Goal: Use online tool/utility: Use online tool/utility

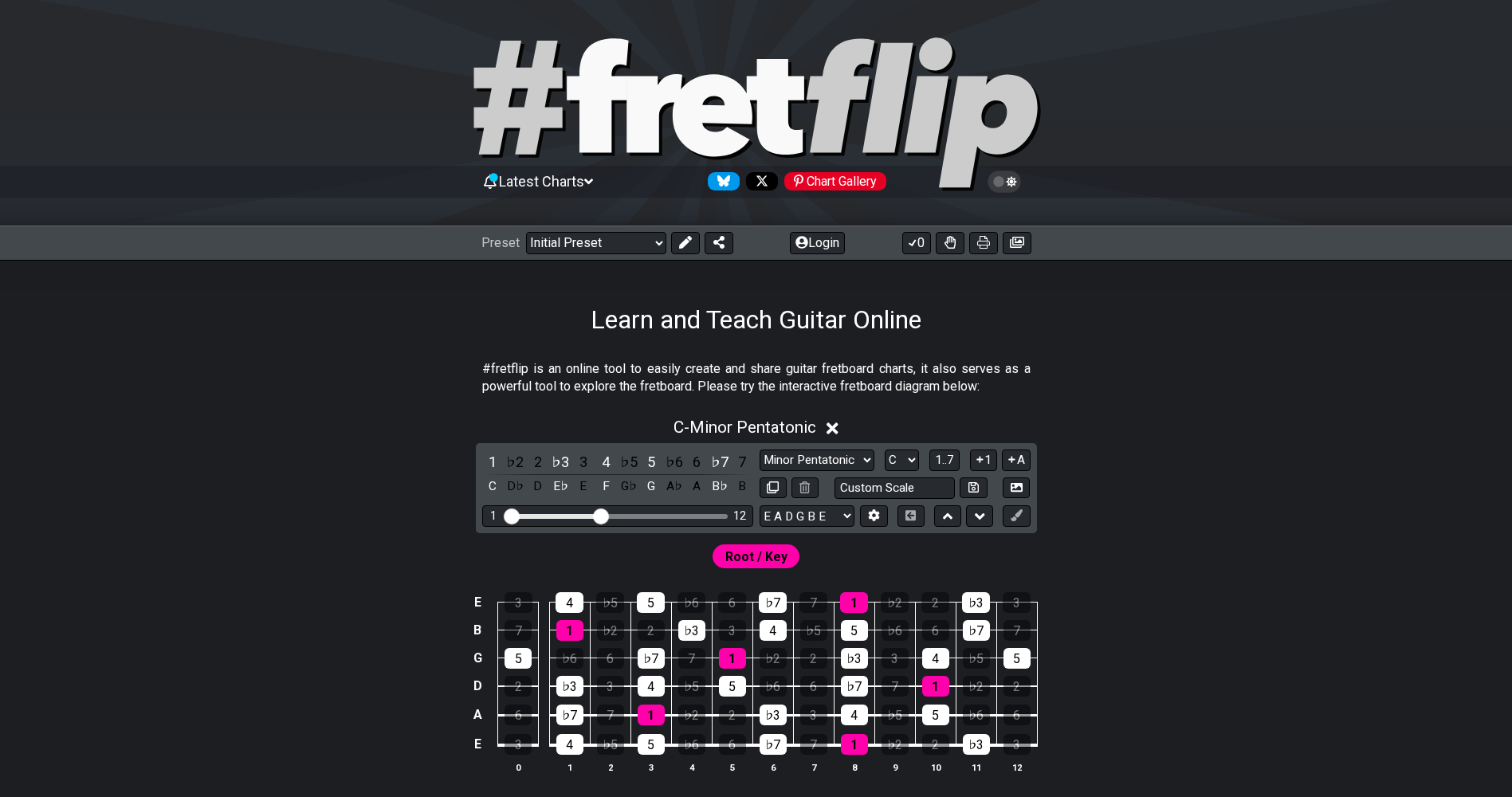
scroll to position [159, 0]
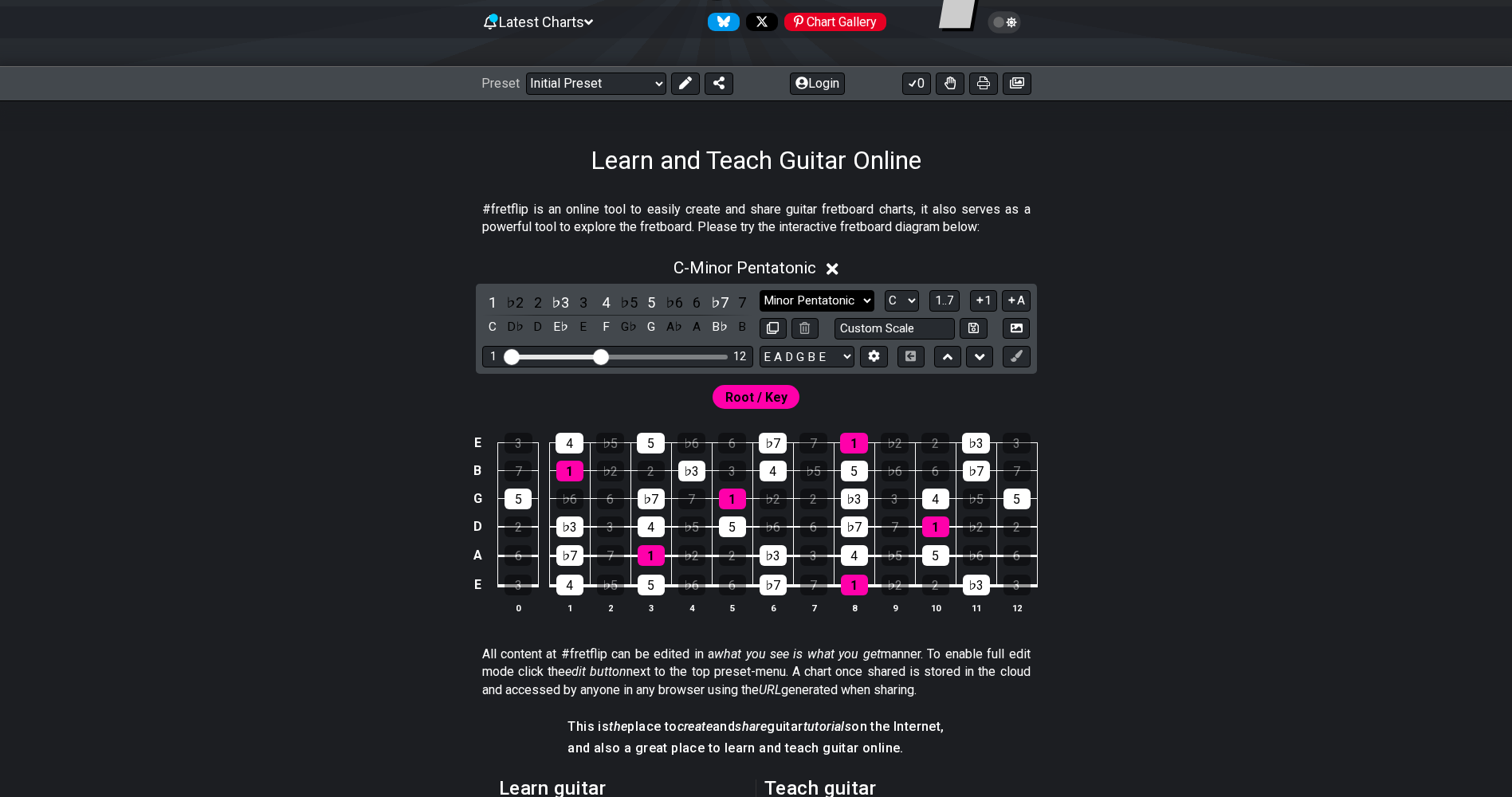
click at [810, 295] on select "Minor Pentatonic Click to edit Minor Pentatonic Major Pentatonic Minor Blues Ma…" at bounding box center [816, 301] width 115 height 22
click at [759, 290] on select "Minor Pentatonic Click to edit Minor Pentatonic Major Pentatonic Minor Blues Ma…" at bounding box center [816, 301] width 115 height 22
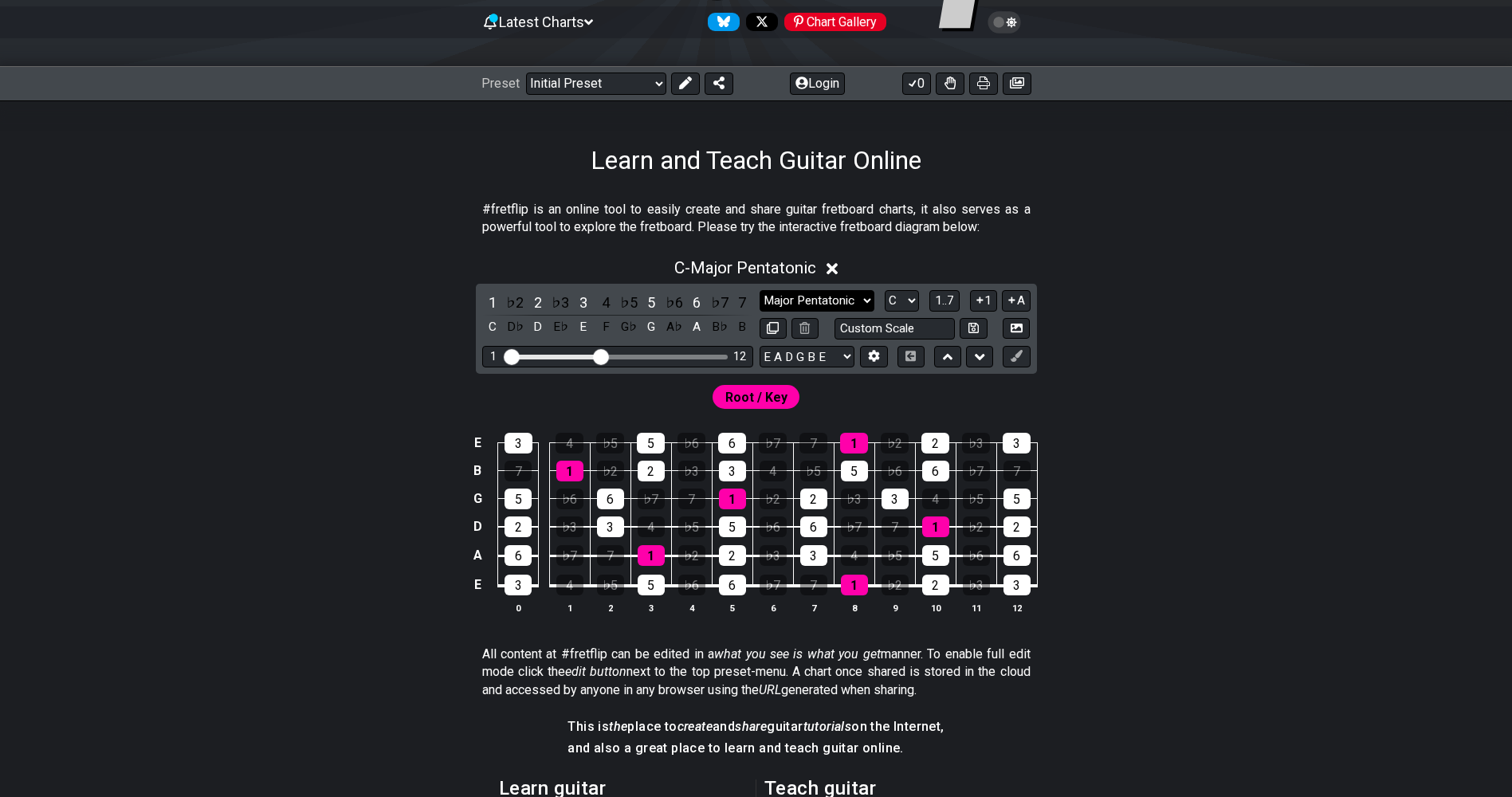
click at [816, 296] on select "Minor Pentatonic Click to edit Minor Pentatonic Major Pentatonic Minor Blues Ma…" at bounding box center [816, 301] width 115 height 22
click at [759, 290] on select "Minor Pentatonic Click to edit Minor Pentatonic Major Pentatonic Minor Blues Ma…" at bounding box center [816, 301] width 115 height 22
click at [811, 298] on select "Minor Pentatonic Click to edit Minor Pentatonic Major Pentatonic Minor Blues Ma…" at bounding box center [816, 301] width 115 height 22
select select "Minor Pentatonic"
click at [759, 290] on select "Minor Pentatonic Click to edit Minor Pentatonic Major Pentatonic Minor Blues Ma…" at bounding box center [816, 301] width 115 height 22
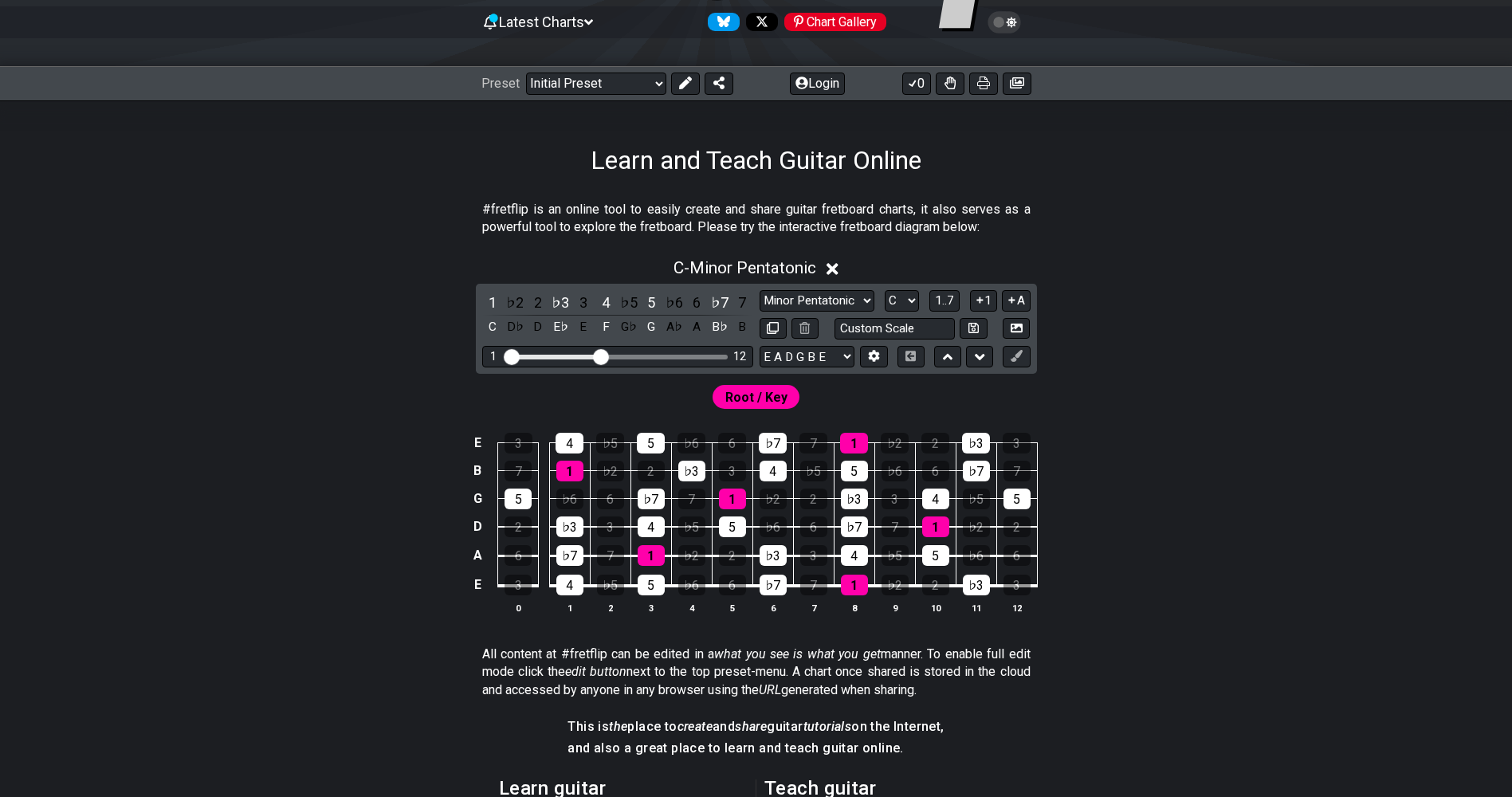
click at [1301, 520] on div "E 3 4 ♭5 5 ♭6 6 ♭7 7 1 ♭2 2 ♭3 3 B 7 1 ♭2 2 ♭3 3 4 ♭5 5 ♭6 6 ♭7 7 G 5 ♭6 6 ♭7 7…" at bounding box center [756, 524] width 1243 height 224
click at [1302, 520] on div "E 3 4 ♭5 5 ♭6 6 ♭7 7 1 ♭2 2 ♭3 3 B 7 1 ♭2 2 ♭3 3 4 ♭5 5 ♭6 6 ♭7 7 G 5 ♭6 6 ♭7 7…" at bounding box center [756, 524] width 1243 height 224
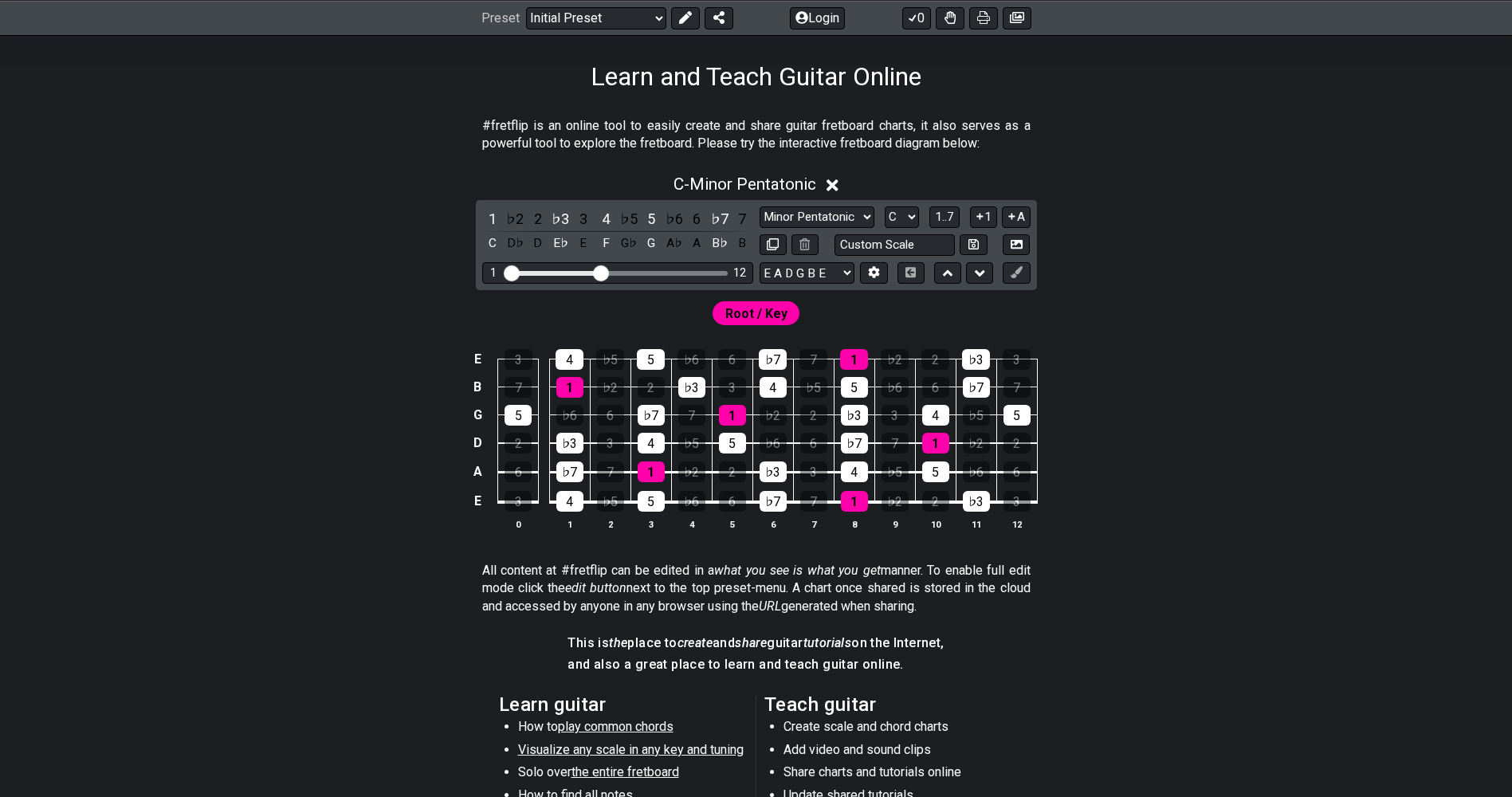
scroll to position [319, 0]
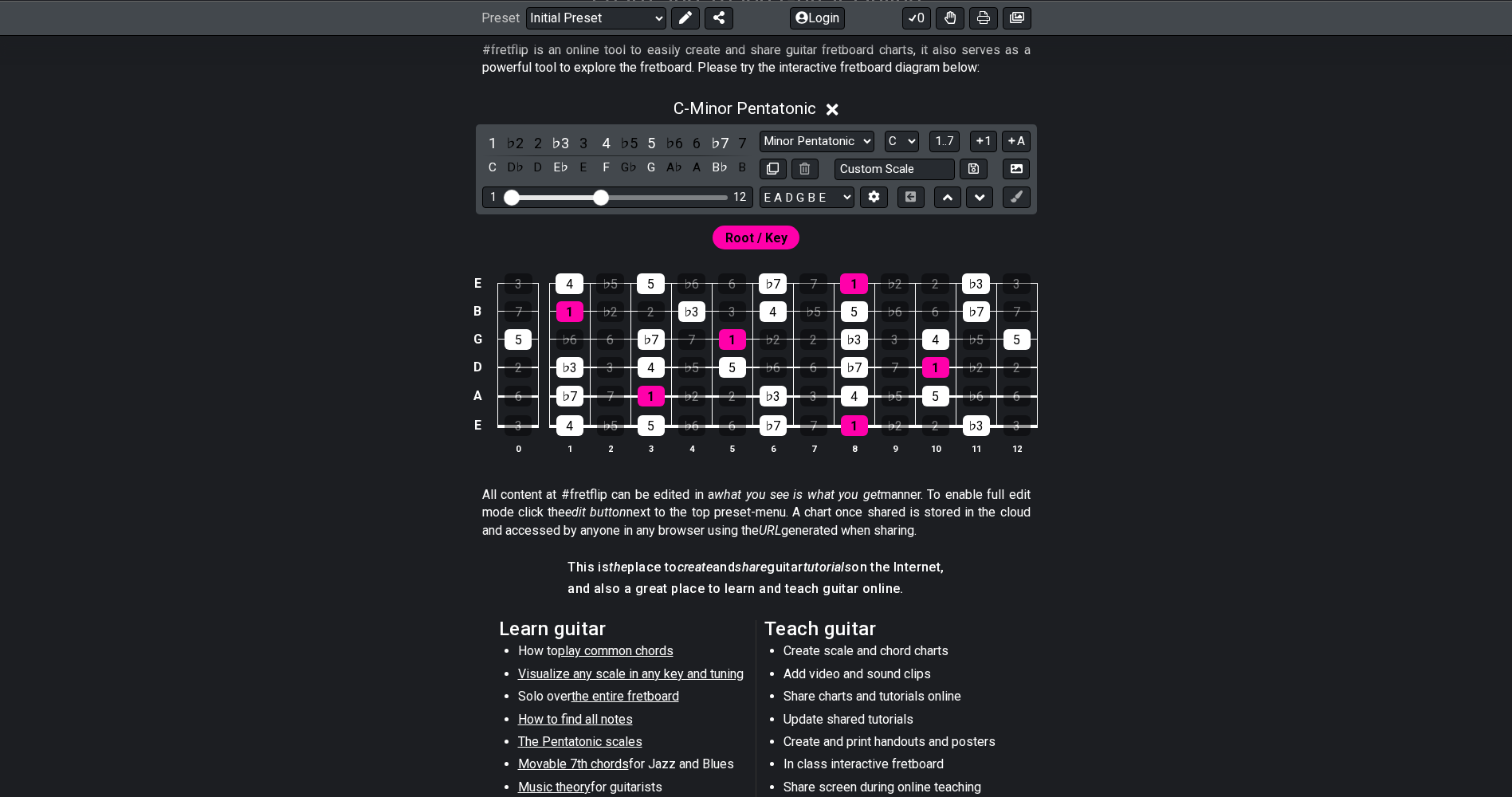
click at [746, 236] on span "Root / Key" at bounding box center [756, 238] width 62 height 24
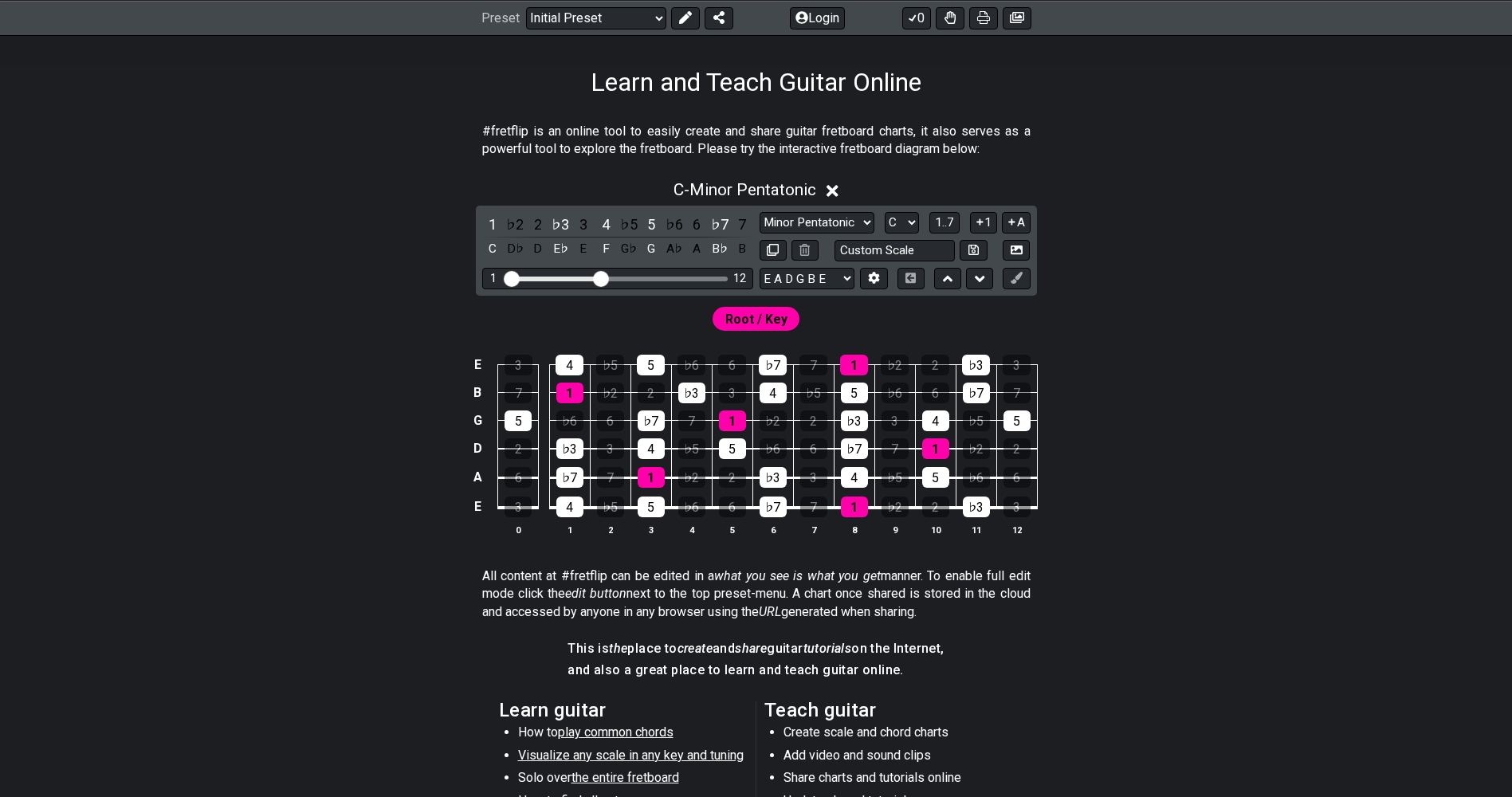
scroll to position [478, 0]
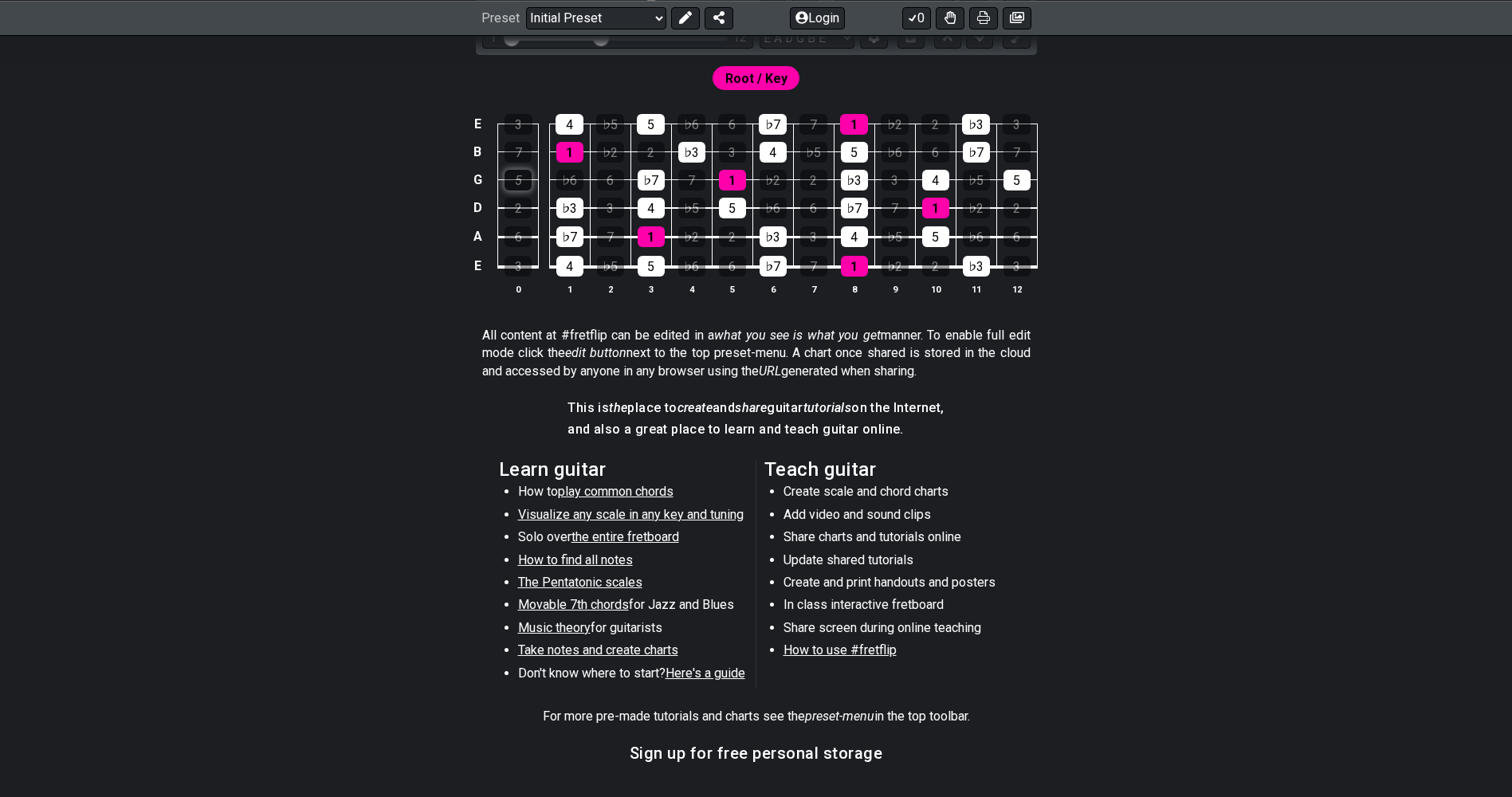
click at [516, 182] on div "5" at bounding box center [518, 180] width 28 height 21
click at [523, 184] on div "5" at bounding box center [518, 180] width 28 height 21
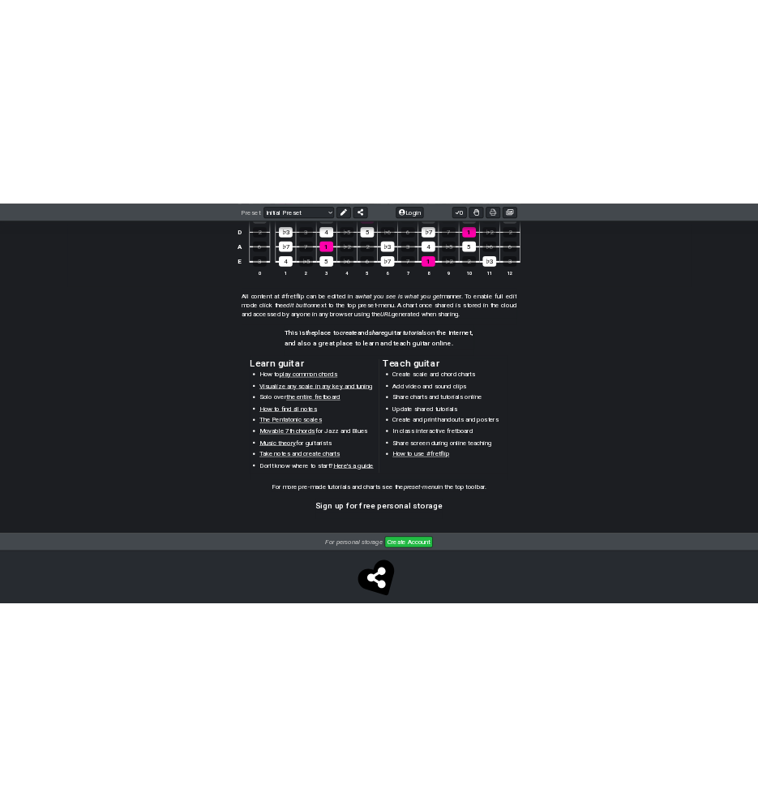
scroll to position [659, 0]
